Goal: Task Accomplishment & Management: Manage account settings

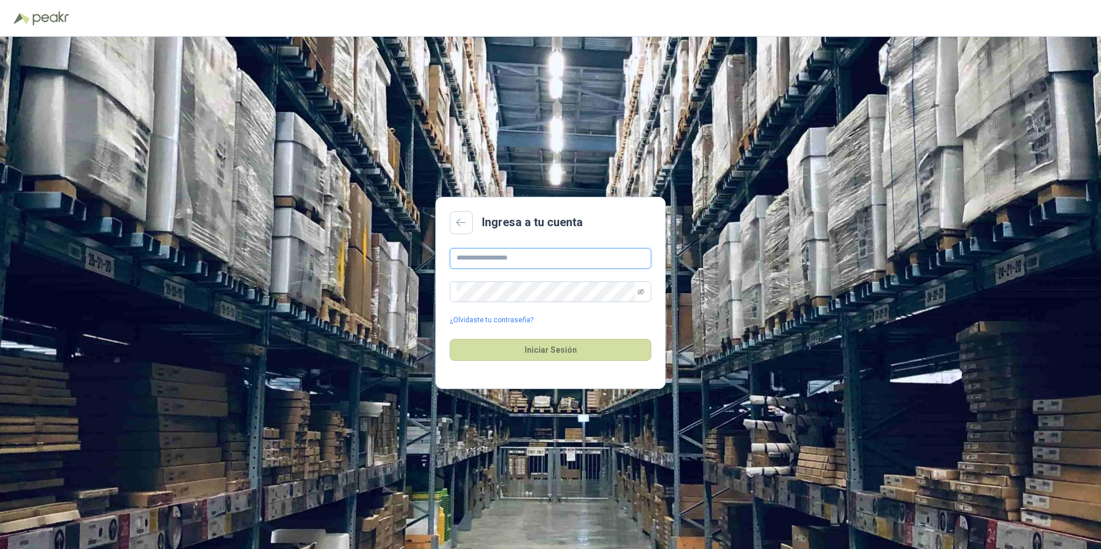
click at [484, 260] on input "text" at bounding box center [551, 258] width 202 height 21
drag, startPoint x: 497, startPoint y: 259, endPoint x: 498, endPoint y: 264, distance: 5.9
click at [497, 259] on input "**********" at bounding box center [551, 258] width 202 height 21
type input "**********"
click at [523, 348] on button "Iniciar Sesión" at bounding box center [551, 350] width 202 height 22
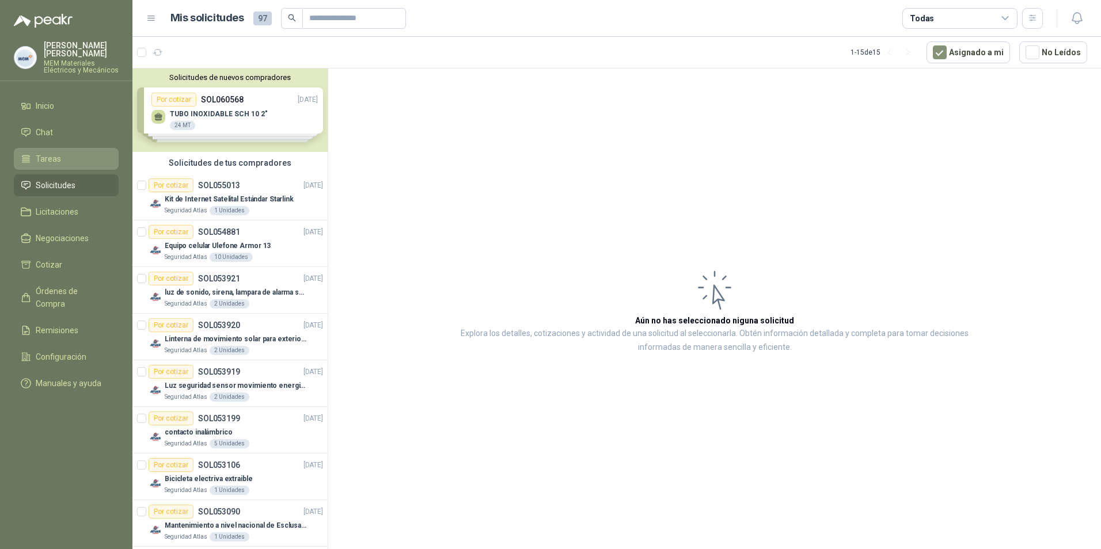
click at [47, 156] on span "Tareas" at bounding box center [48, 159] width 25 height 13
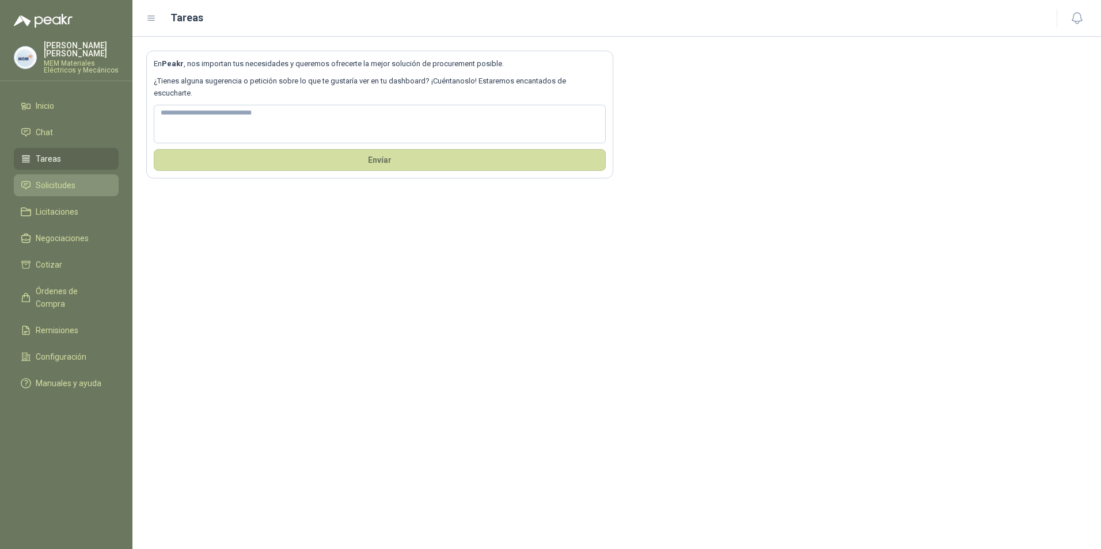
click at [46, 184] on span "Solicitudes" at bounding box center [56, 185] width 40 height 13
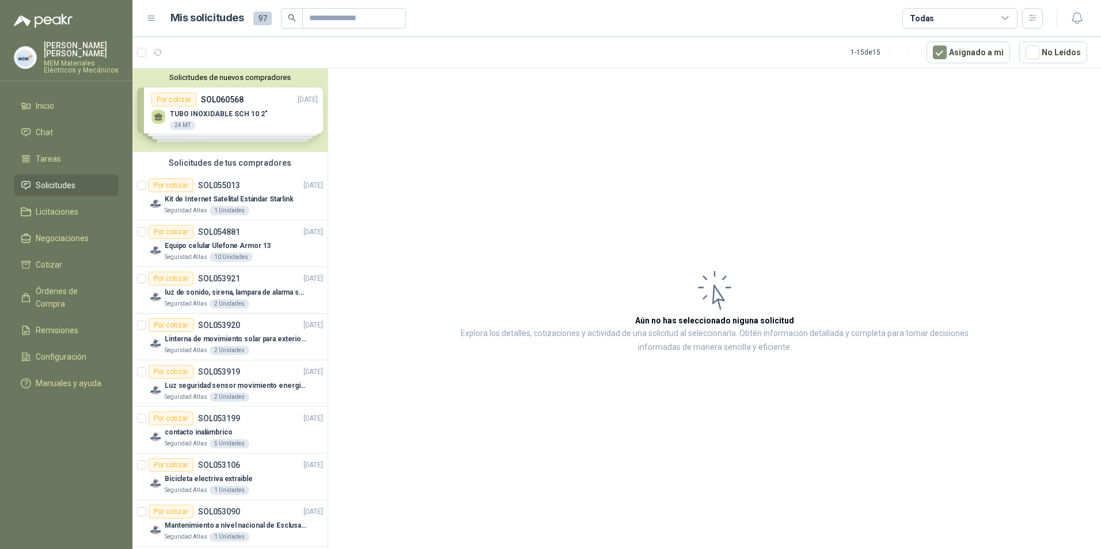
click at [239, 98] on div "Solicitudes de nuevos compradores Por cotizar SOL060568 [DATE] TUBO INOXIDABLE …" at bounding box center [229, 111] width 195 height 84
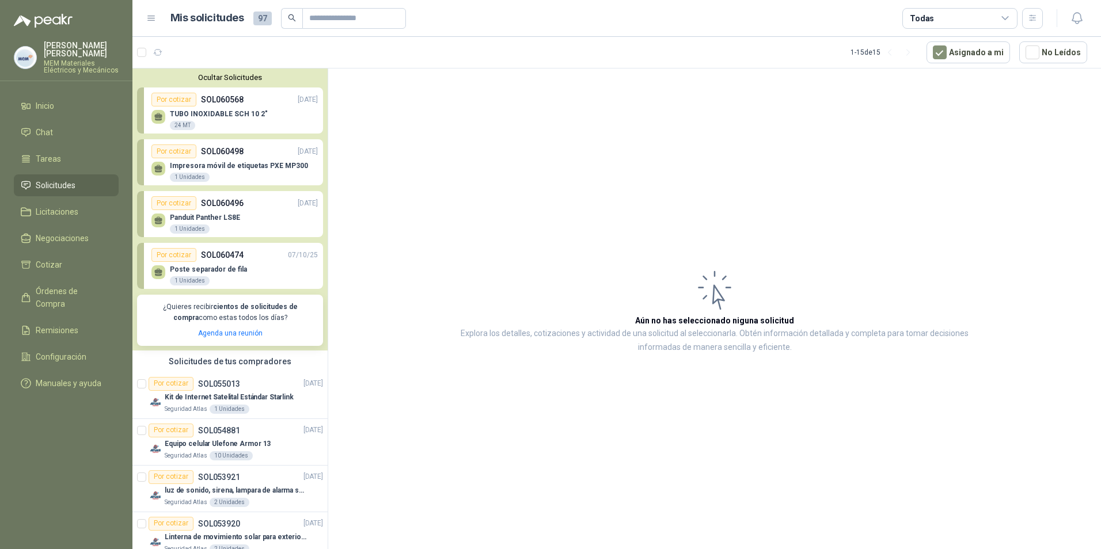
click at [172, 97] on div "Por cotizar" at bounding box center [173, 100] width 45 height 14
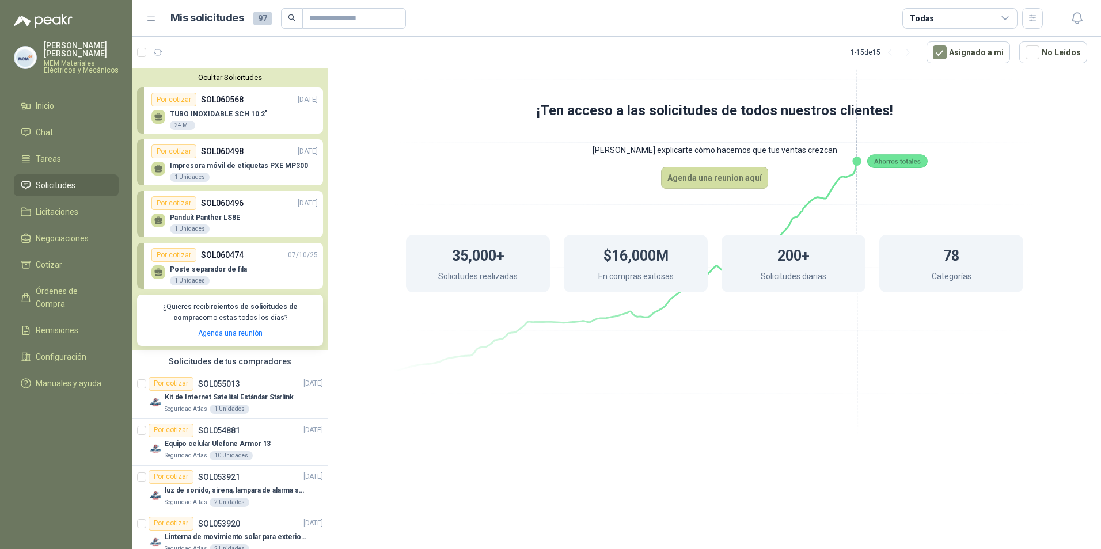
click at [166, 152] on div "Por cotizar" at bounding box center [173, 152] width 45 height 14
click at [171, 154] on div "Por cotizar" at bounding box center [173, 152] width 45 height 14
click at [174, 203] on div "Por cotizar" at bounding box center [173, 203] width 45 height 14
click at [174, 253] on div "Por cotizar" at bounding box center [173, 255] width 45 height 14
click at [169, 204] on div "Por cotizar" at bounding box center [173, 203] width 45 height 14
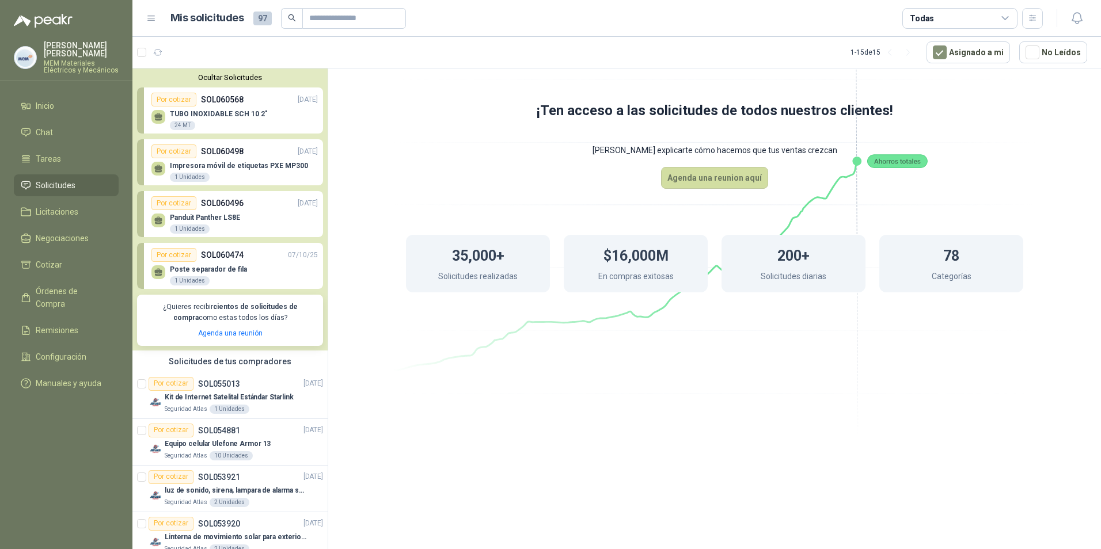
click at [159, 261] on div "Por cotizar" at bounding box center [173, 255] width 45 height 14
click at [190, 278] on div "1 Unidades" at bounding box center [190, 280] width 40 height 9
click at [196, 78] on button "Ocultar Solicitudes" at bounding box center [230, 77] width 186 height 9
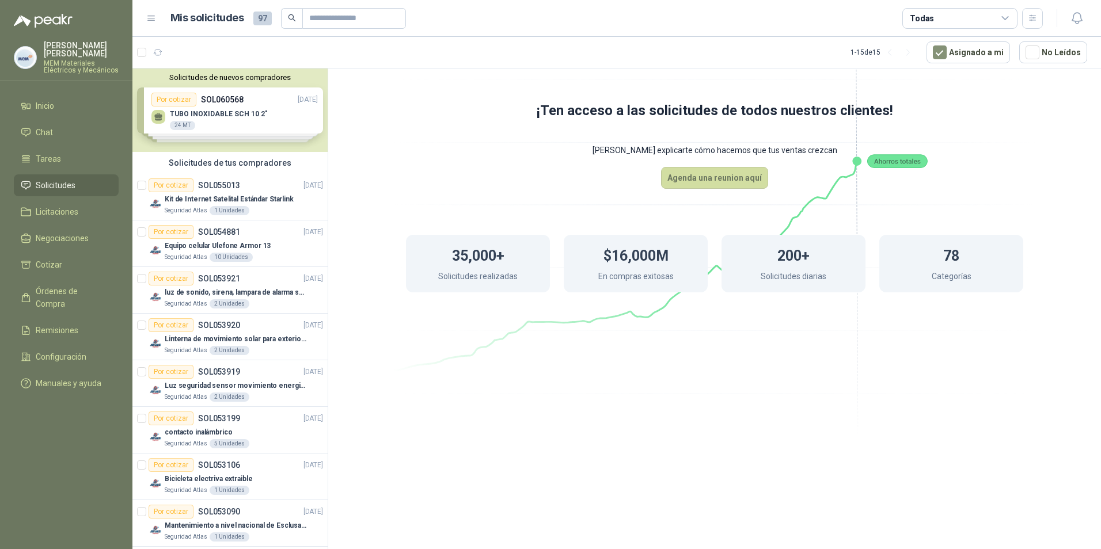
click at [196, 78] on button "Solicitudes de nuevos compradores" at bounding box center [230, 77] width 186 height 9
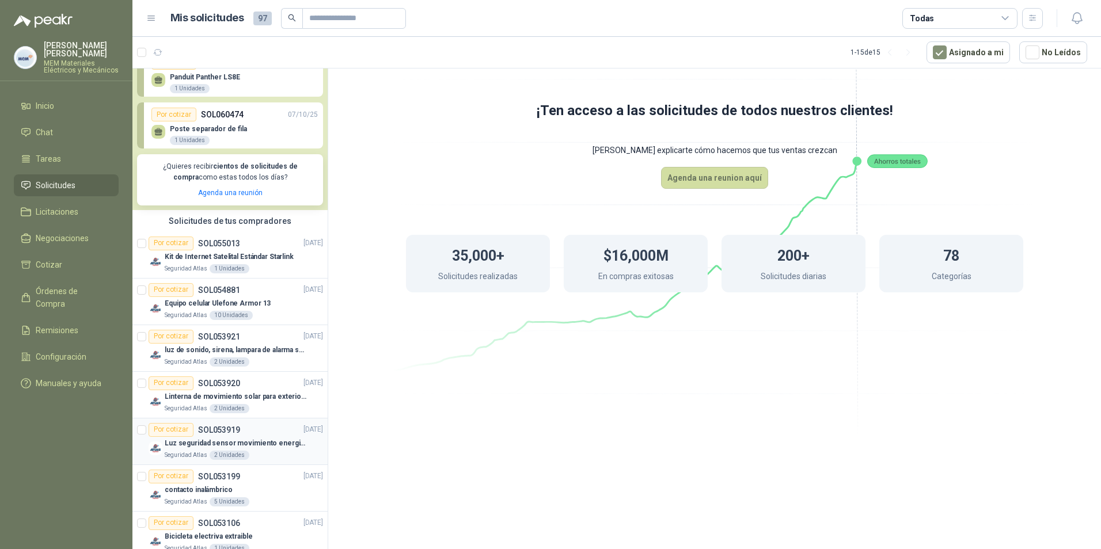
scroll to position [58, 0]
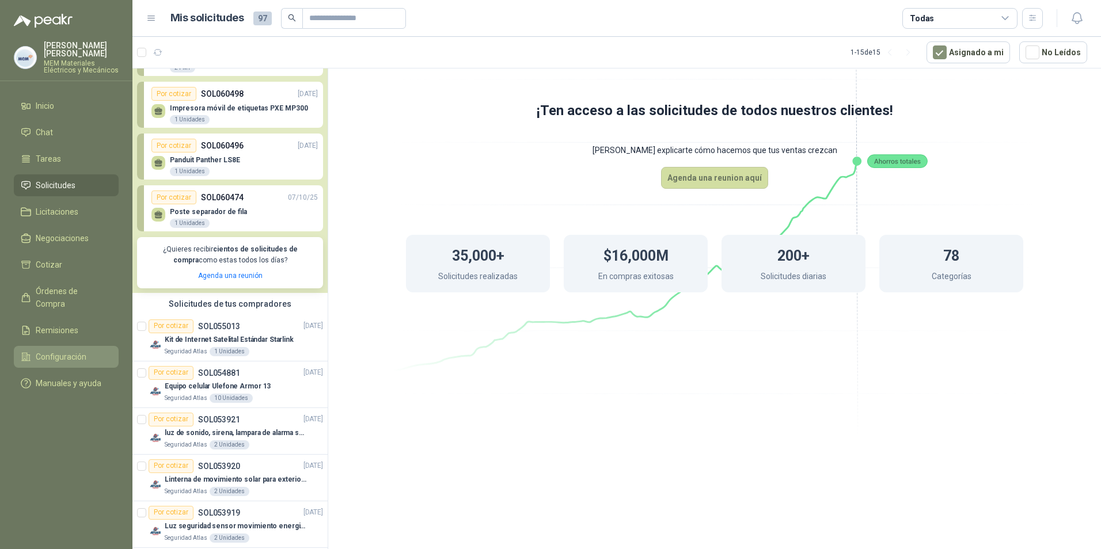
click at [34, 351] on li "Configuración" at bounding box center [66, 357] width 91 height 13
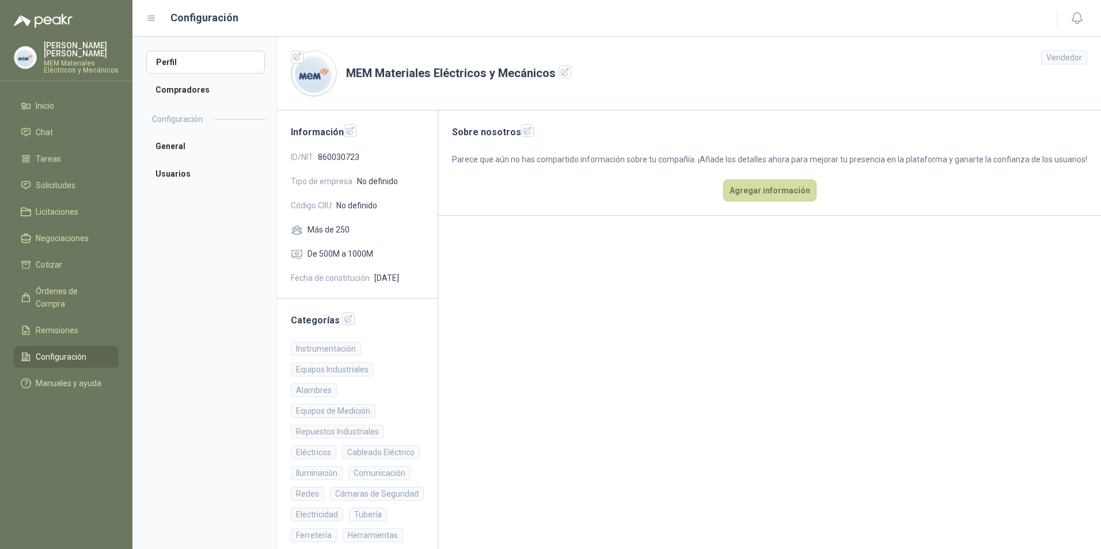
click at [59, 43] on p "[PERSON_NAME]" at bounding box center [81, 49] width 75 height 16
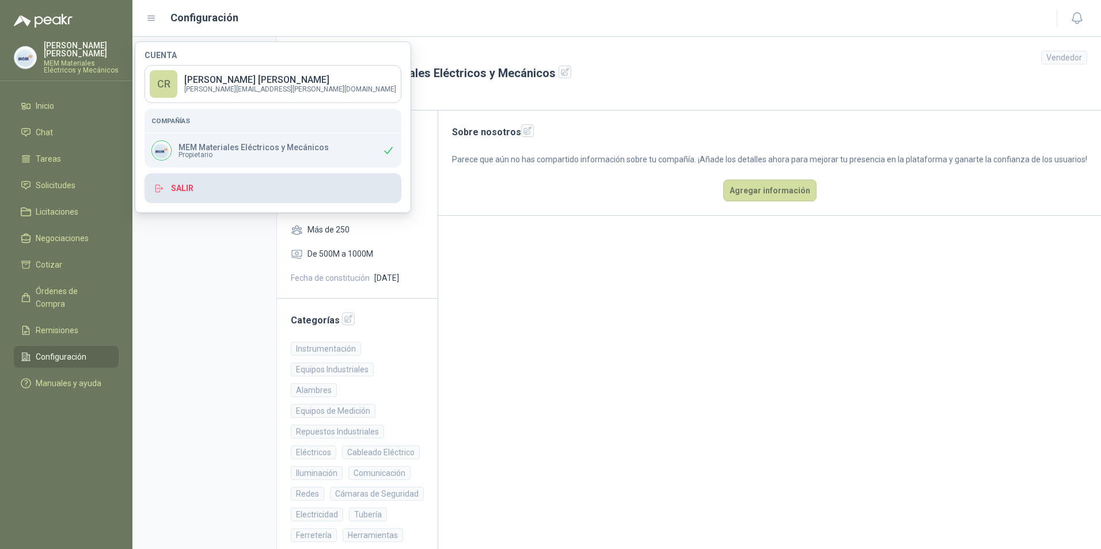
click at [177, 187] on button "Salir" at bounding box center [273, 188] width 257 height 30
